Goal: Information Seeking & Learning: Learn about a topic

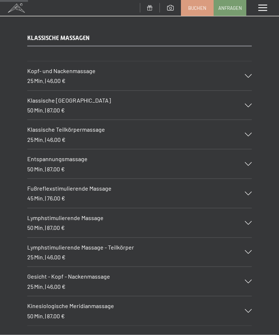
scroll to position [561, 0]
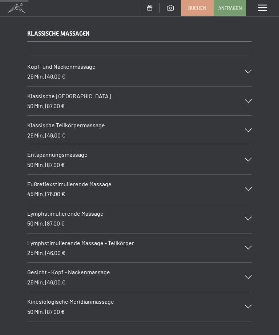
click at [250, 158] on icon at bounding box center [248, 160] width 7 height 4
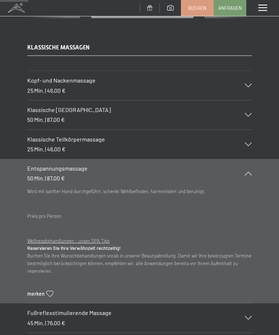
click at [249, 171] on icon at bounding box center [248, 173] width 7 height 4
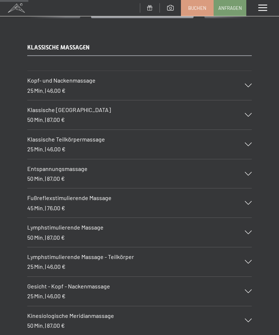
click at [251, 230] on icon at bounding box center [248, 232] width 7 height 4
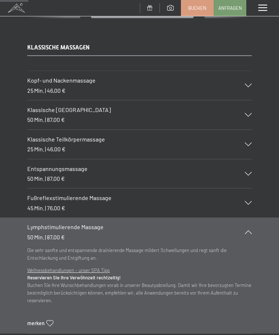
click at [256, 226] on section "Lymphstimulierende Massage 50 Min. | 87,00 € Die sehr sanfte und entspannende d…" at bounding box center [139, 275] width 279 height 116
click at [248, 230] on icon at bounding box center [248, 232] width 7 height 4
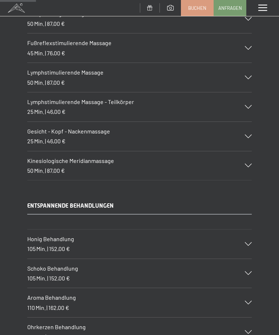
scroll to position [716, 0]
click at [251, 163] on icon at bounding box center [248, 165] width 7 height 4
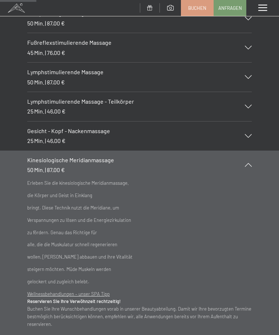
click at [251, 150] on div "Kinesiologische Meridianmassage 50 Min. | 87,00 €" at bounding box center [139, 164] width 225 height 29
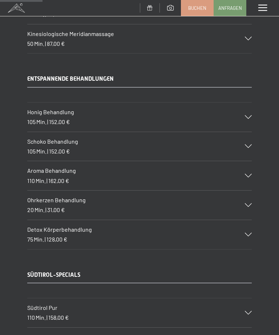
scroll to position [843, 0]
click at [244, 173] on div at bounding box center [244, 175] width 16 height 4
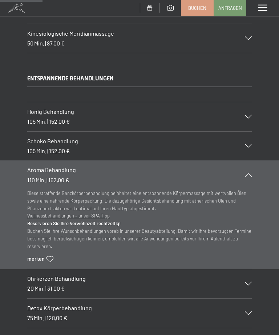
click at [250, 160] on div "Aroma Behandlung 110 Min. | 162,00 €" at bounding box center [139, 174] width 225 height 29
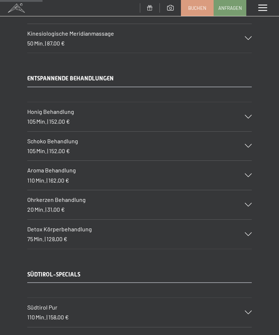
click at [246, 132] on div "Schoko Behandlung 105 Min. | 152,00 €" at bounding box center [139, 146] width 225 height 29
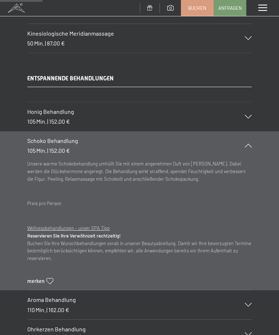
click at [251, 143] on icon at bounding box center [248, 145] width 7 height 4
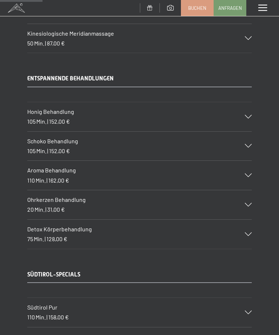
click at [248, 115] on icon at bounding box center [248, 117] width 7 height 4
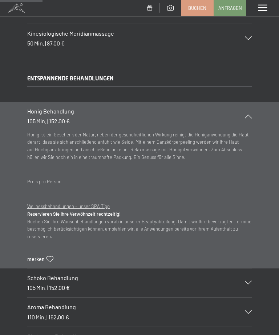
click at [250, 106] on div "Honig Behandlung 105 Min. | 152,00 €" at bounding box center [139, 116] width 225 height 29
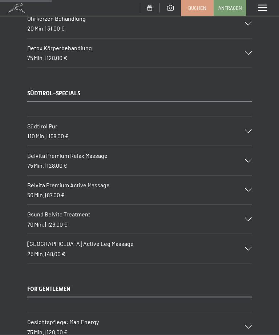
scroll to position [1024, 0]
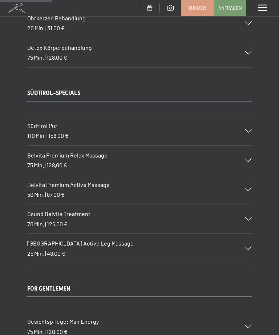
click at [252, 129] on icon at bounding box center [248, 131] width 7 height 4
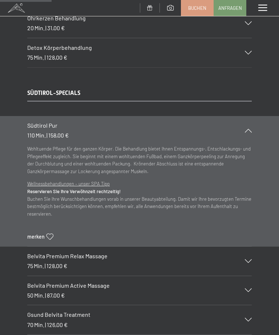
click at [251, 129] on icon at bounding box center [248, 131] width 7 height 4
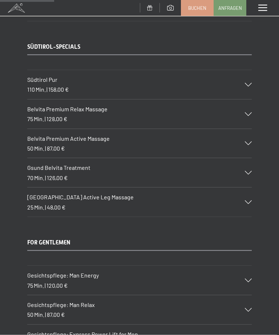
scroll to position [1076, 0]
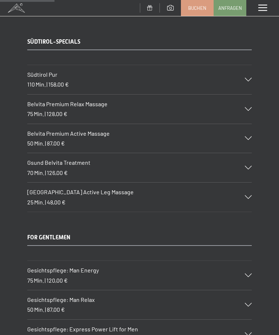
click at [250, 136] on icon at bounding box center [248, 138] width 7 height 4
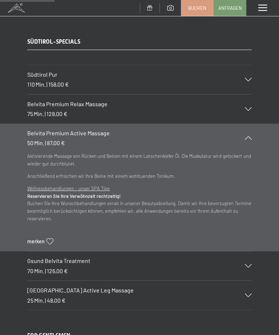
click at [251, 124] on div "Belvita Premium Active Massage 50 Min. | 87,00 €" at bounding box center [139, 138] width 225 height 29
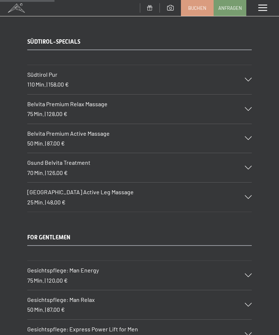
click at [248, 166] on icon at bounding box center [248, 168] width 7 height 4
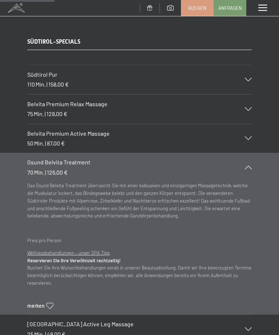
click at [251, 165] on icon at bounding box center [248, 167] width 7 height 4
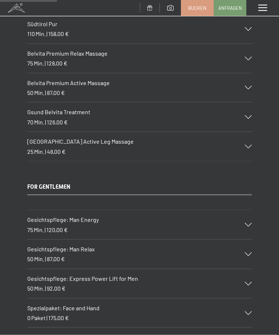
scroll to position [1127, 0]
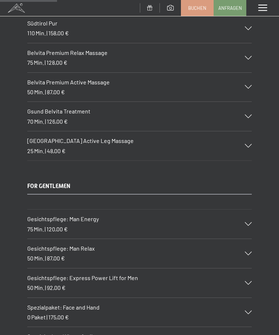
click at [250, 131] on div "Belvita Mountain Active Leg Massage 25 Min. | 48,00 €" at bounding box center [139, 145] width 225 height 29
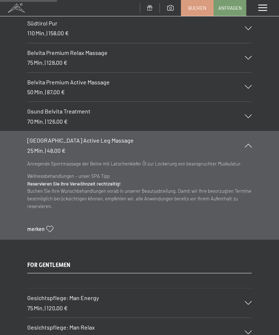
click at [251, 143] on icon at bounding box center [248, 145] width 7 height 4
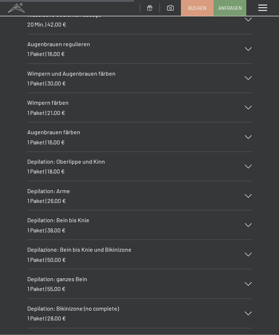
scroll to position [2652, 0]
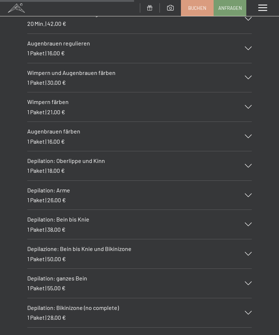
click at [243, 298] on div "Depilation: Bikinizone (no complete) 1 Paket | 28,00 €" at bounding box center [139, 312] width 225 height 29
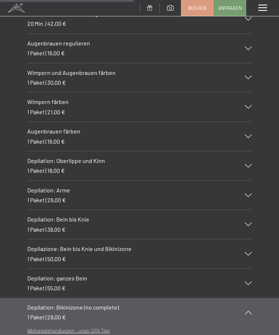
click at [257, 298] on section "Depilation: Bikinizone (no complete) 1 Paket | 28,00 € Wellnessbehandlungen – u…" at bounding box center [139, 341] width 279 height 87
click at [246, 310] on icon at bounding box center [248, 312] width 7 height 4
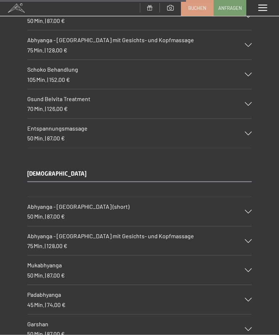
scroll to position [3682, 0]
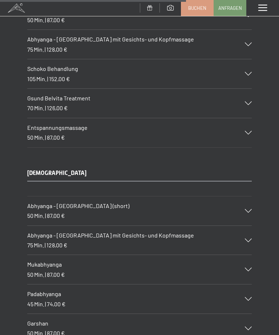
click at [247, 226] on div "Abhyanga - [GEOGRAPHIC_DATA] mit Gesichts- und Kopfmassage 75 Min. | 128,00 €" at bounding box center [139, 240] width 225 height 29
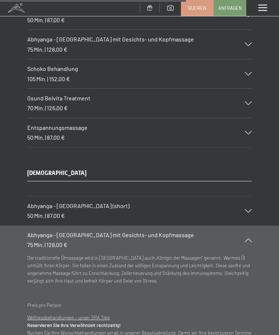
click at [252, 238] on div at bounding box center [244, 240] width 16 height 4
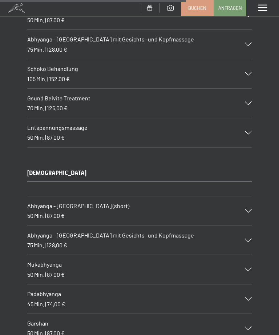
click at [250, 255] on div "Mukabhyanga 50 Min. | 87,00 €" at bounding box center [139, 269] width 225 height 29
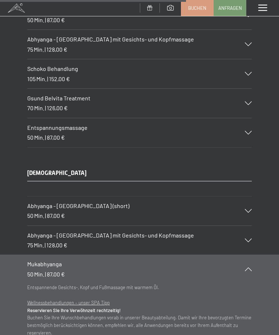
click at [251, 254] on div "Mukabhyanga 50 Min. | 87,00 €" at bounding box center [139, 268] width 225 height 29
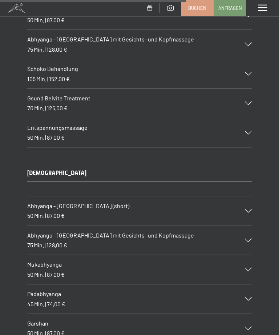
click at [243, 255] on div "Mukabhyanga 50 Min. | 87,00 €" at bounding box center [139, 269] width 225 height 29
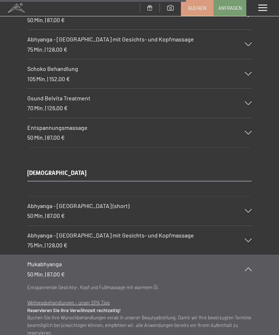
click at [251, 267] on icon at bounding box center [248, 269] width 7 height 4
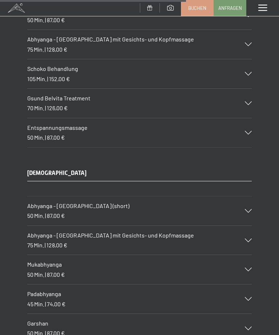
click at [251, 284] on div "Padabhyanga 45 Min. | 74,00 €" at bounding box center [139, 298] width 225 height 29
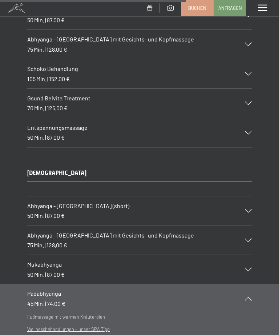
click at [251, 296] on icon at bounding box center [248, 298] width 7 height 4
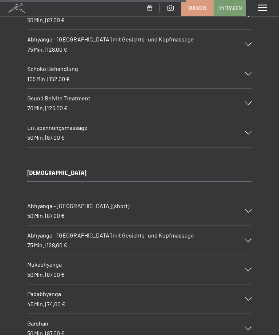
click at [251, 326] on icon at bounding box center [248, 328] width 7 height 4
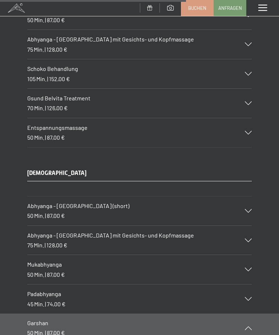
click at [251, 313] on div "Garshan 50 Min. | 87,00 €" at bounding box center [139, 327] width 225 height 29
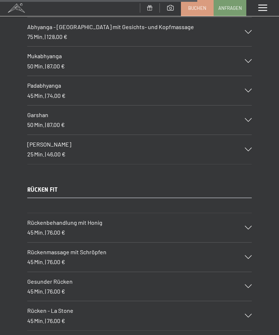
scroll to position [3926, 0]
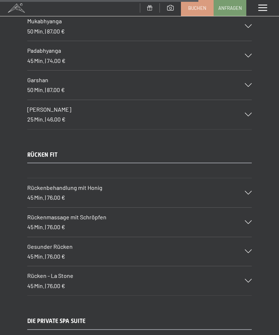
click at [247, 220] on icon at bounding box center [248, 222] width 7 height 4
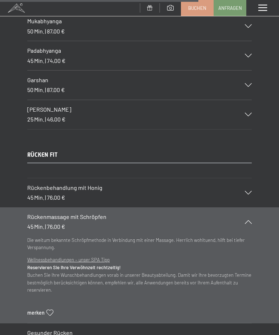
click at [246, 207] on div "Rückenmassage mit Schröpfen 45 Min. | 76,00 €" at bounding box center [139, 221] width 225 height 29
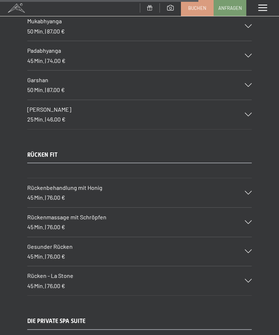
click at [243, 249] on div at bounding box center [244, 251] width 16 height 4
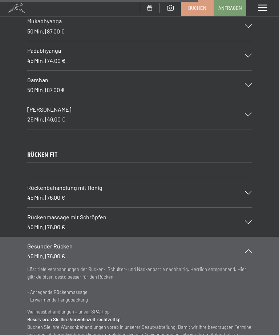
click at [247, 236] on div "Gesunder Rücken 45 Min. | 76,00 €" at bounding box center [139, 250] width 225 height 29
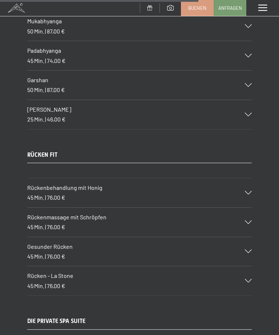
click at [245, 279] on icon at bounding box center [248, 281] width 7 height 4
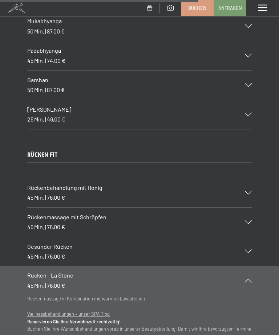
click at [268, 266] on section "Rücken - La Stone 45 Min. | 76,00 € Rückenmassage in Kombination mit warmen Lav…" at bounding box center [139, 316] width 279 height 101
click at [256, 266] on section "Rücken - La Stone 45 Min. | 76,00 € Rückenmassage in Kombination mit warmen Lav…" at bounding box center [139, 316] width 279 height 101
click at [247, 278] on icon at bounding box center [248, 280] width 7 height 4
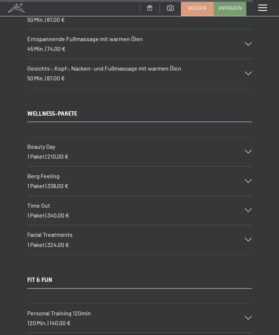
scroll to position [5005, 0]
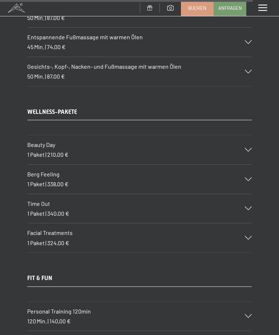
click at [255, 108] on div "WELLNESS-PAKETE Beauty Day 1 Paket | 210,00 € 1 Ganzkörperpeeling 1 Orangen-Pac…" at bounding box center [139, 180] width 279 height 145
click at [246, 135] on div "Beauty Day 1 Paket | 210,00 €" at bounding box center [139, 149] width 225 height 29
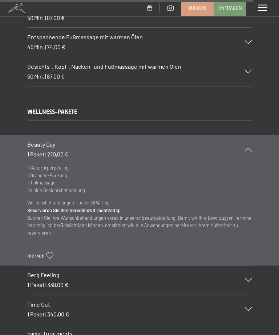
click at [260, 135] on section "Beauty Day 1 Paket | 210,00 € 1 Ganzkörperpeeling 1 Orangen-Packung 1 Teilmassa…" at bounding box center [139, 200] width 279 height 130
click at [251, 135] on div "Beauty Day 1 Paket | 210,00 €" at bounding box center [139, 149] width 225 height 29
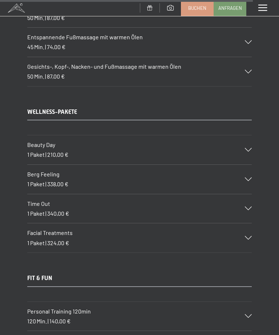
click at [243, 165] on div "Berg Feeling 1 Paket | 338,00 €" at bounding box center [139, 179] width 225 height 29
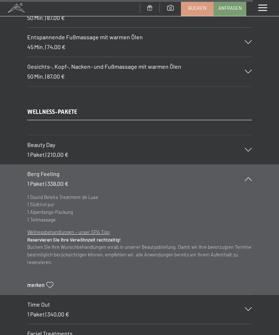
click at [250, 177] on icon at bounding box center [248, 179] width 7 height 4
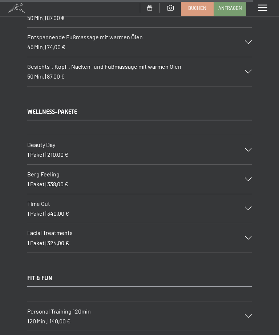
click at [248, 194] on div "Time Out 1 Paket | 340,00 €" at bounding box center [139, 208] width 225 height 29
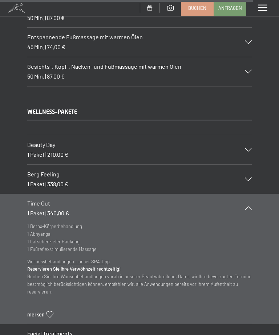
click at [248, 206] on icon at bounding box center [248, 208] width 7 height 4
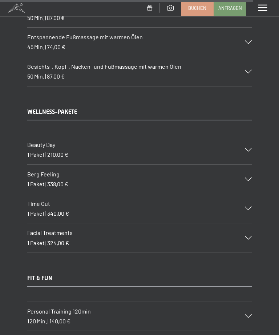
click at [250, 236] on icon at bounding box center [248, 238] width 7 height 4
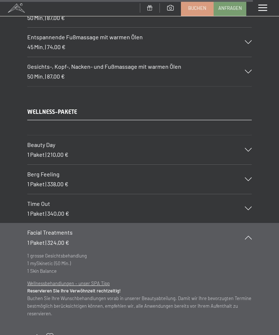
click at [251, 223] on div "Facial Treatments 1 Paket | 324,00 €" at bounding box center [139, 237] width 225 height 29
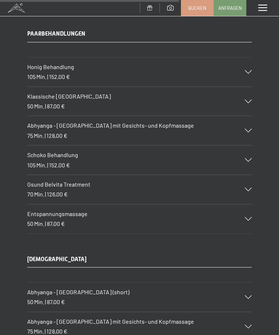
scroll to position [3596, 0]
click at [246, 295] on icon at bounding box center [248, 297] width 7 height 4
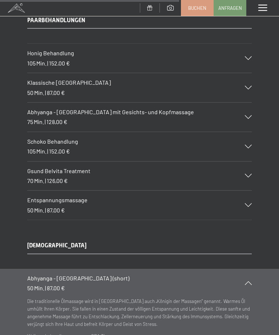
click at [252, 281] on div at bounding box center [244, 283] width 16 height 4
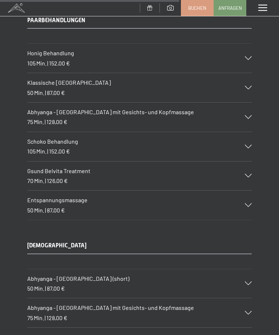
click at [246, 311] on icon at bounding box center [248, 313] width 7 height 4
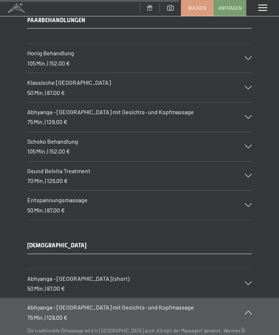
click at [243, 310] on div at bounding box center [244, 312] width 16 height 4
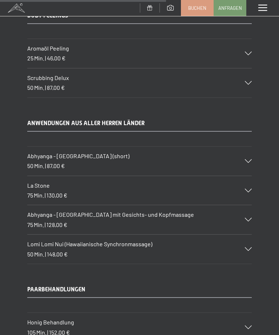
scroll to position [3327, 0]
click at [251, 205] on div "Abhyanga - [GEOGRAPHIC_DATA] mit Gesichts- und Kopfmassage 75 Min. | 128,00 €" at bounding box center [139, 219] width 225 height 29
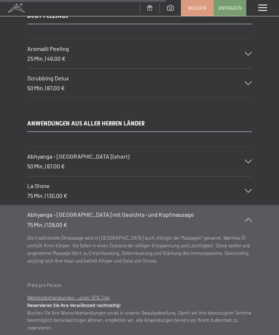
click at [251, 218] on icon at bounding box center [248, 220] width 7 height 4
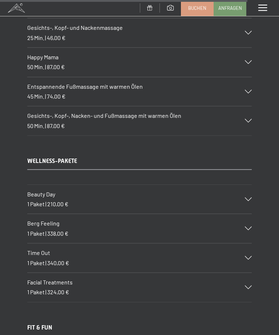
scroll to position [4938, 0]
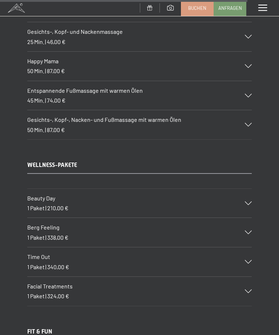
click at [244, 218] on div "Berg Feeling 1 Paket | 338,00 €" at bounding box center [139, 232] width 225 height 29
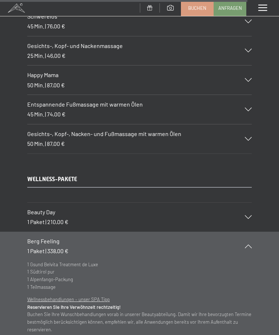
click at [250, 231] on div "Berg Feeling 1 Paket | 338,00 €" at bounding box center [139, 245] width 225 height 29
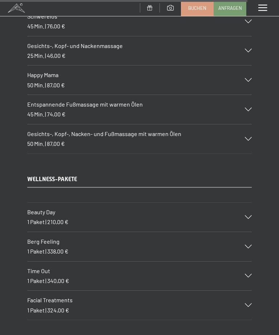
click at [249, 261] on div "Time Out 1 Paket | 340,00 €" at bounding box center [139, 275] width 225 height 29
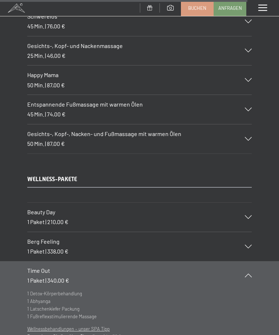
click at [251, 273] on icon at bounding box center [248, 275] width 7 height 4
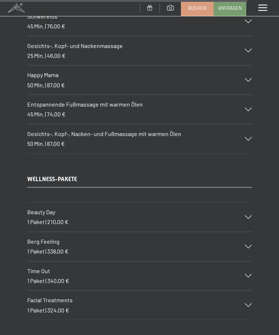
click at [249, 261] on div "Time Out 1 Paket | 340,00 €" at bounding box center [139, 275] width 225 height 29
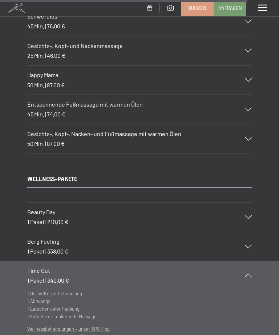
click at [244, 273] on div at bounding box center [244, 275] width 16 height 4
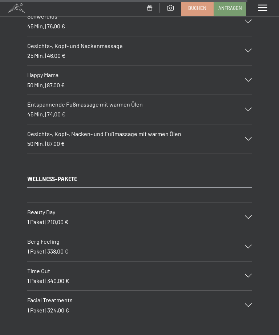
click at [239, 290] on div "Facial Treatments 1 Paket | 324,00 €" at bounding box center [139, 304] width 225 height 29
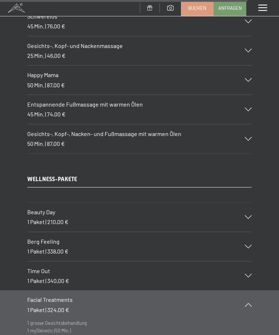
click at [247, 303] on icon at bounding box center [248, 305] width 7 height 4
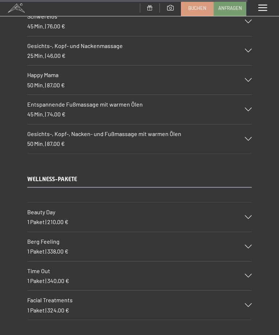
click at [250, 290] on div "Facial Treatments 1 Paket | 324,00 €" at bounding box center [139, 304] width 225 height 29
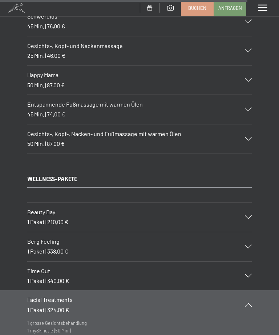
click at [248, 303] on icon at bounding box center [248, 305] width 7 height 4
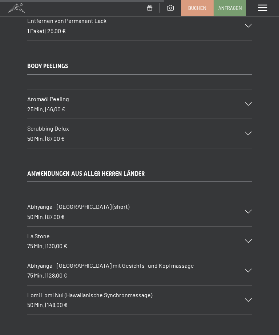
scroll to position [3290, 0]
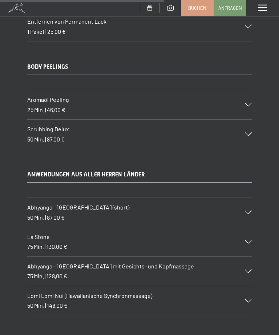
click at [246, 240] on icon at bounding box center [248, 242] width 7 height 4
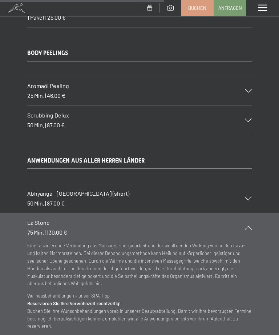
click at [250, 226] on icon at bounding box center [248, 228] width 7 height 4
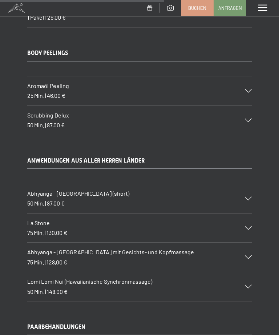
click at [244, 284] on div at bounding box center [244, 286] width 16 height 4
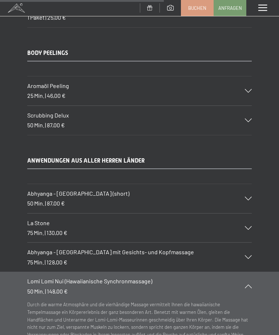
click at [251, 271] on div "Lomi Lomi Nui (Hawaiianische Synchronmassage) 50 Min. | 148,00 €" at bounding box center [139, 285] width 225 height 29
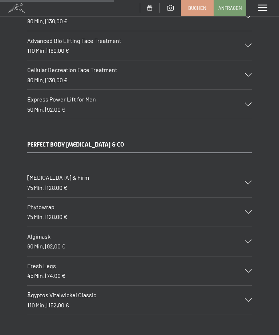
scroll to position [2278, 0]
click at [245, 240] on icon at bounding box center [248, 242] width 7 height 4
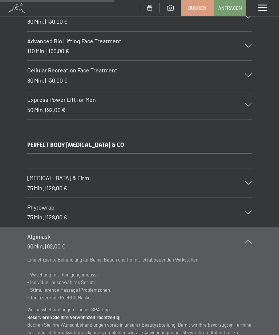
click at [251, 239] on icon at bounding box center [248, 241] width 7 height 4
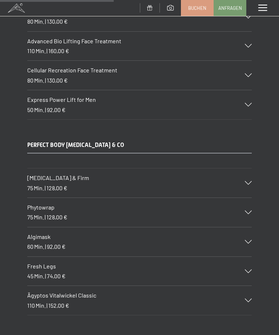
click at [247, 286] on div "Ägyptos Vitalwickel Classic 110 Min. | 152,00 €" at bounding box center [139, 300] width 225 height 29
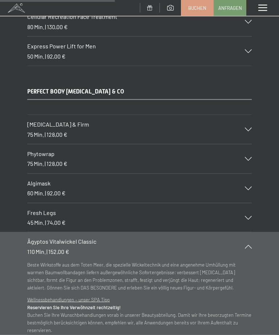
scroll to position [2332, 0]
click at [257, 231] on section "Ägyptos Vitalwickel Classic 110 Min. | 152,00 € Beste Wirkstoffe aus dem Toten …" at bounding box center [139, 296] width 279 height 130
click at [246, 231] on div "Ägyptos Vitalwickel Classic 110 Min. | 152,00 €" at bounding box center [139, 245] width 225 height 29
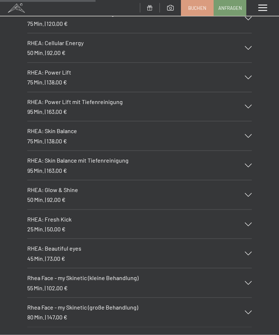
scroll to position [1919, 0]
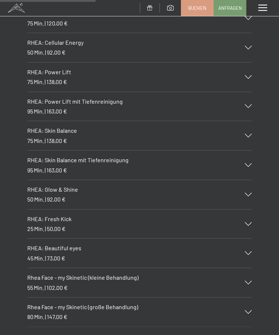
click at [248, 134] on icon at bounding box center [248, 136] width 7 height 4
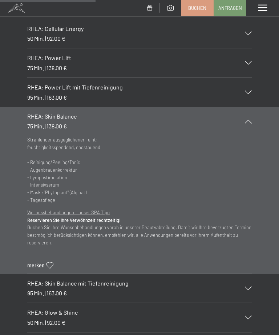
click at [250, 120] on icon at bounding box center [248, 122] width 7 height 4
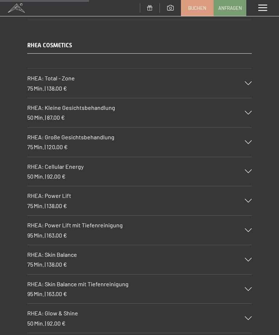
scroll to position [1781, 0]
click at [248, 141] on icon at bounding box center [248, 143] width 7 height 4
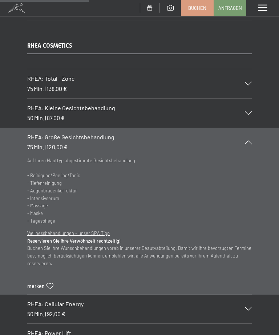
click at [247, 128] on div "RHEA: Große Gesichtsbehandlung 75 Min. | 120,00 €" at bounding box center [139, 142] width 225 height 29
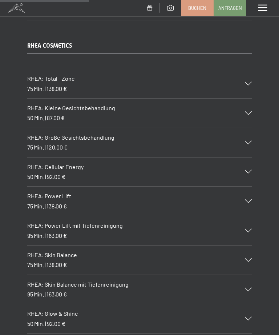
click at [244, 98] on div "RHEA: Kleine Gesichtsbehandlung 50 Min. | 87,00 €" at bounding box center [139, 112] width 225 height 29
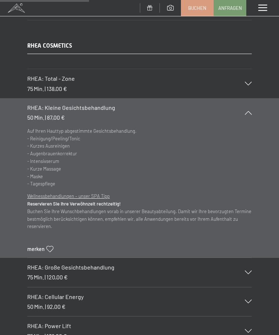
click at [250, 98] on div "RHEA: Kleine Gesichtsbehandlung 50 Min. | 87,00 €" at bounding box center [139, 112] width 225 height 29
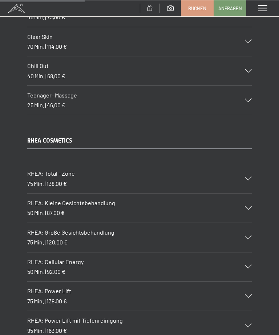
scroll to position [1686, 0]
click at [248, 177] on icon at bounding box center [248, 179] width 7 height 4
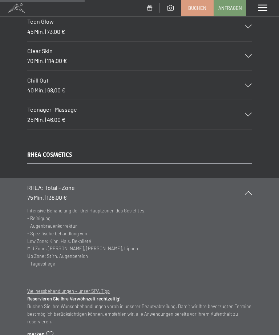
click at [246, 191] on icon at bounding box center [248, 193] width 7 height 4
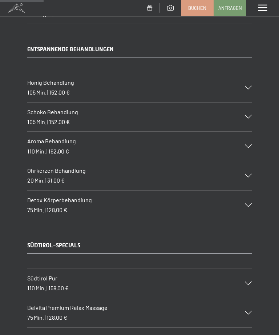
scroll to position [866, 0]
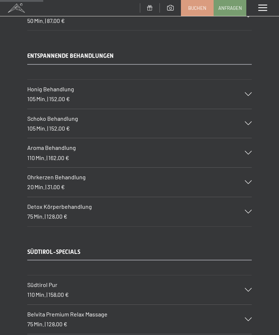
click at [248, 197] on div "Detox Körperbehandlung 75 Min. | 128,00 €" at bounding box center [139, 211] width 225 height 29
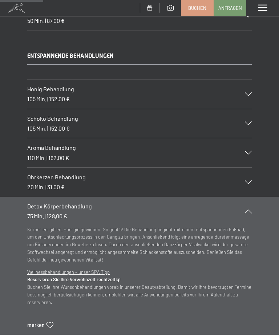
click at [250, 209] on icon at bounding box center [248, 211] width 7 height 4
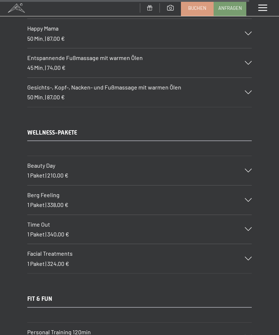
scroll to position [4984, 0]
click at [249, 257] on icon at bounding box center [248, 259] width 7 height 4
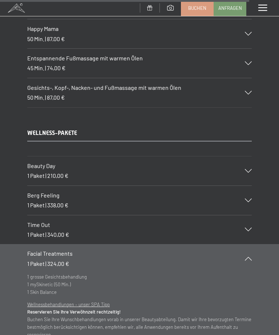
click at [251, 256] on icon at bounding box center [248, 258] width 7 height 4
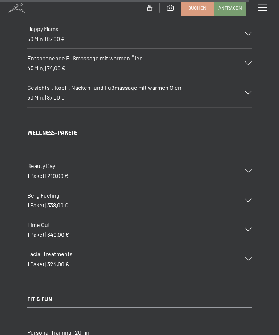
click at [250, 215] on div "Time Out 1 Paket | 340,00 €" at bounding box center [139, 229] width 225 height 29
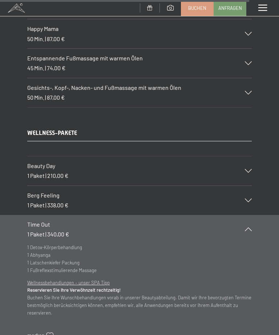
click at [251, 215] on div "Time Out 1 Paket | 340,00 €" at bounding box center [139, 229] width 225 height 29
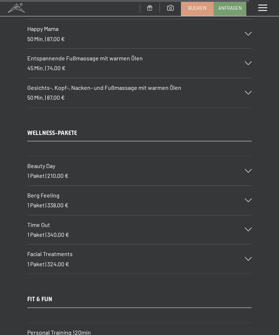
click at [248, 186] on div "Berg Feeling 1 Paket | 338,00 €" at bounding box center [139, 200] width 225 height 29
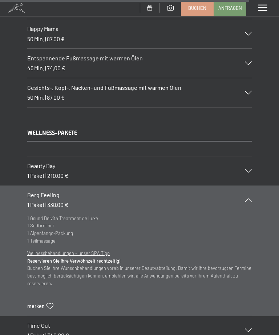
click at [251, 185] on div "Berg Feeling 1 Paket | 338,00 €" at bounding box center [139, 199] width 225 height 29
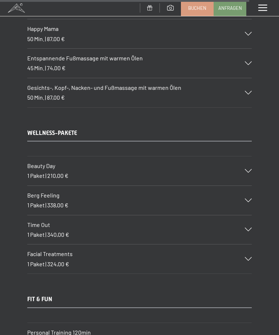
click at [248, 169] on icon at bounding box center [248, 171] width 7 height 4
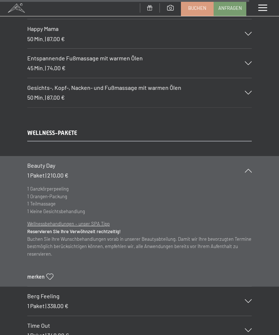
click at [251, 156] on div "Beauty Day 1 Paket | 210,00 €" at bounding box center [139, 170] width 225 height 29
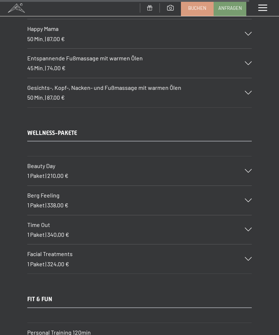
click at [251, 156] on div "Beauty Day 1 Paket | 210,00 €" at bounding box center [139, 170] width 225 height 29
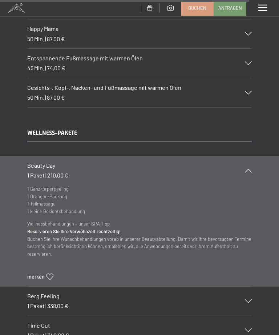
click at [251, 169] on icon at bounding box center [248, 171] width 7 height 4
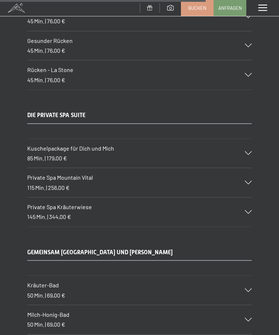
scroll to position [4131, 0]
click at [247, 181] on icon at bounding box center [248, 183] width 7 height 4
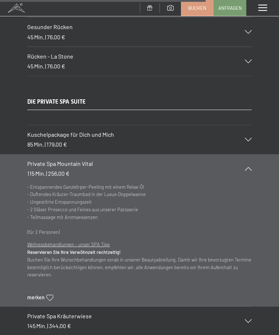
click at [250, 154] on div "Private Spa Mountain Vital 115 Min. | 256,00 €" at bounding box center [139, 168] width 225 height 29
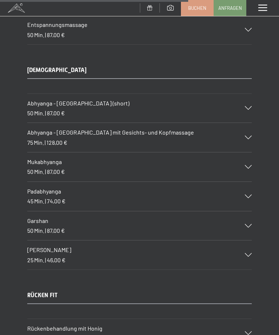
scroll to position [3770, 0]
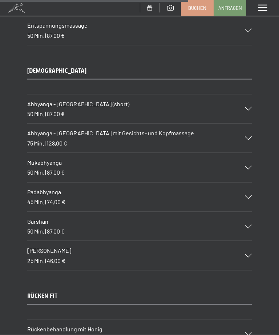
click at [251, 94] on div "Abhyanga - [GEOGRAPHIC_DATA] (short) 50 Min. | 87,00 €" at bounding box center [139, 108] width 225 height 29
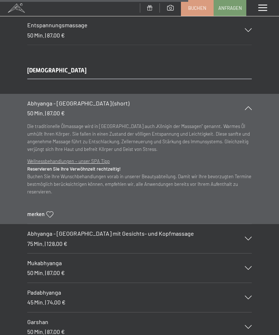
click at [247, 94] on div "Abhyanga - [GEOGRAPHIC_DATA] (short) 50 Min. | 87,00 €" at bounding box center [139, 108] width 225 height 29
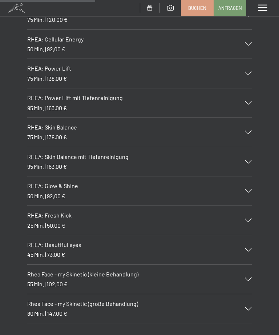
scroll to position [1908, 0]
click at [246, 131] on icon at bounding box center [248, 133] width 7 height 4
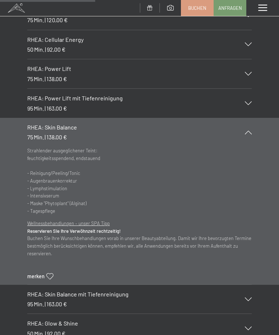
click at [257, 118] on section "RHEA: Skin Balance 75 Min. | 138,00 € Strahlender ausgeglichener Teint: feuchti…" at bounding box center [139, 201] width 279 height 167
click at [250, 130] on icon at bounding box center [248, 132] width 7 height 4
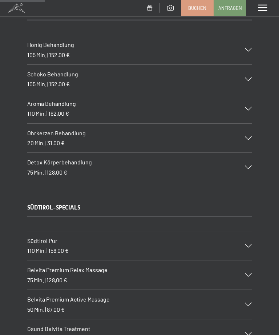
scroll to position [899, 0]
